Goal: Check status: Check status

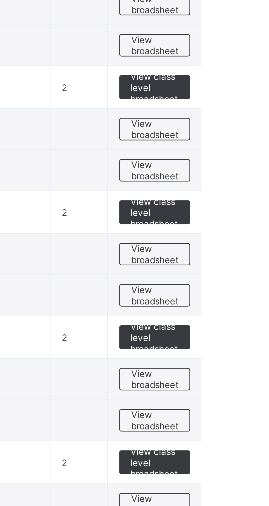
click at [245, 349] on span "View broadsheet" at bounding box center [242, 352] width 17 height 8
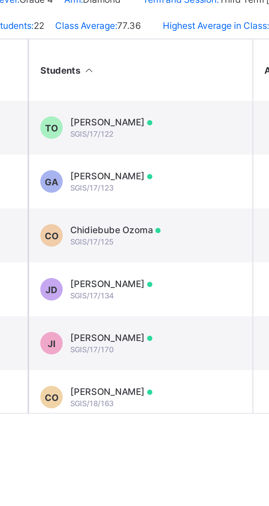
click at [121, 202] on div "Tobechukwu Obinwanne SGIS/17/122" at bounding box center [130, 199] width 30 height 8
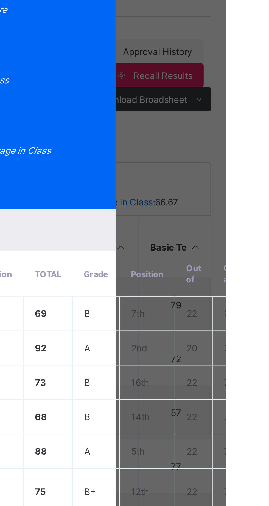
click at [222, 67] on span "View Reportsheet" at bounding box center [209, 63] width 24 height 8
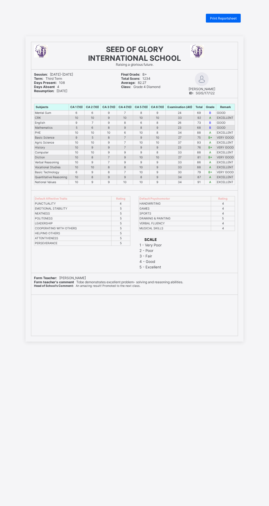
click at [222, 18] on span "Print Reportsheet" at bounding box center [223, 18] width 27 height 4
